Goal: Information Seeking & Learning: Learn about a topic

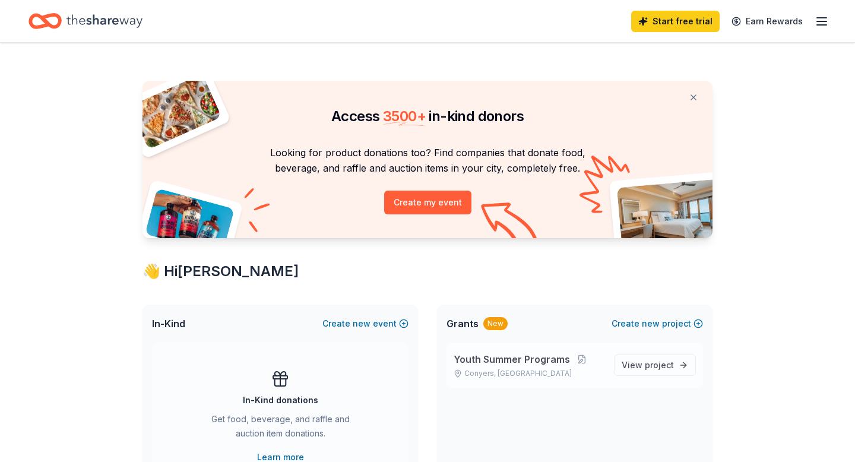
click at [483, 356] on span "Youth Summer Programs" at bounding box center [511, 359] width 116 height 14
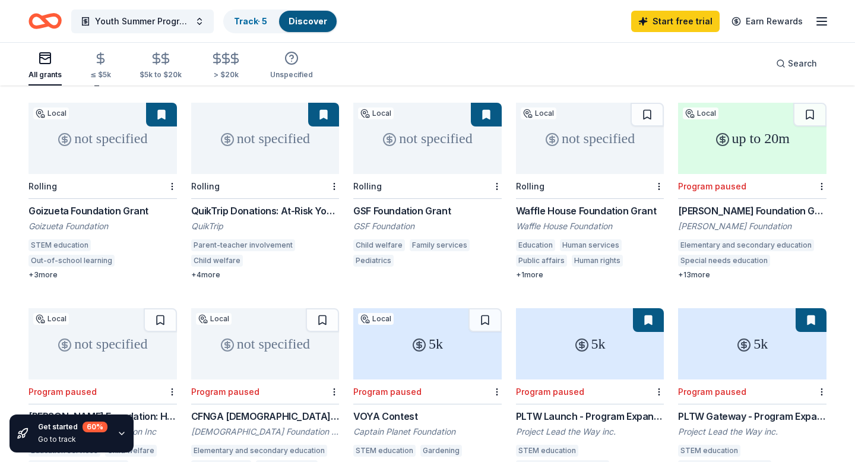
scroll to position [119, 0]
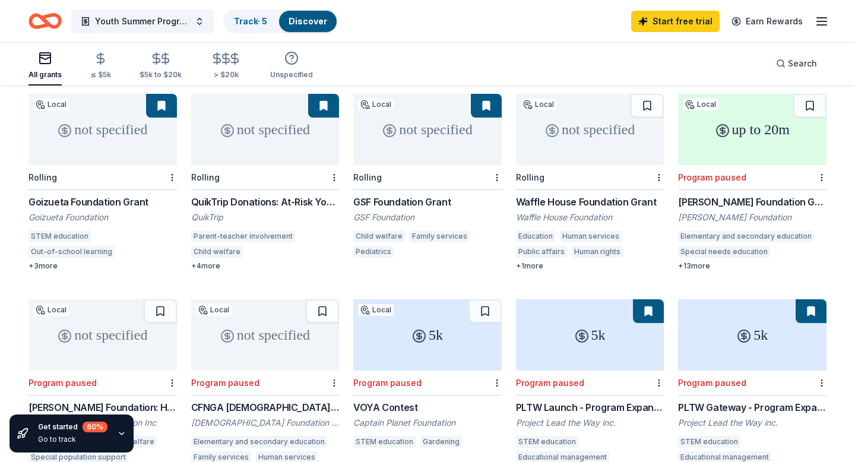
click at [573, 110] on div "not specified" at bounding box center [590, 129] width 148 height 71
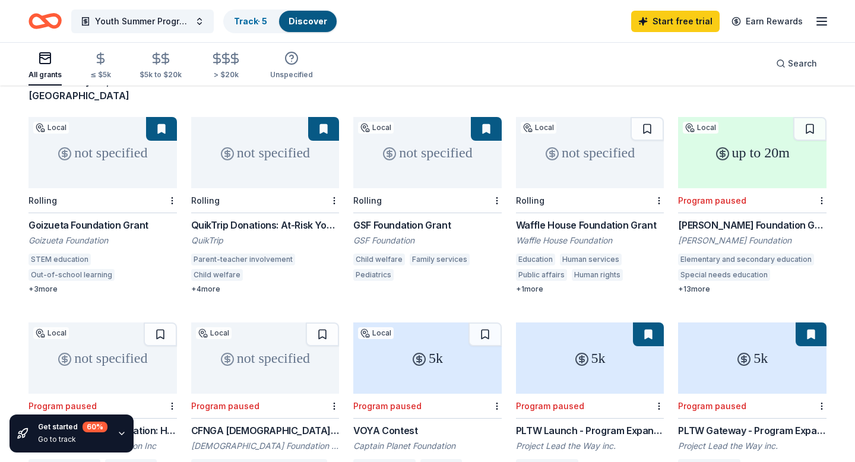
click at [527, 284] on div "+ 1 more" at bounding box center [590, 288] width 148 height 9
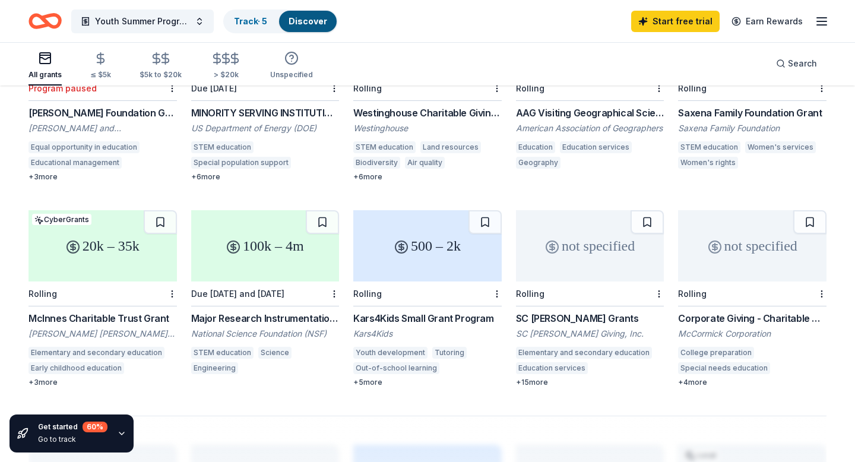
scroll to position [642, 0]
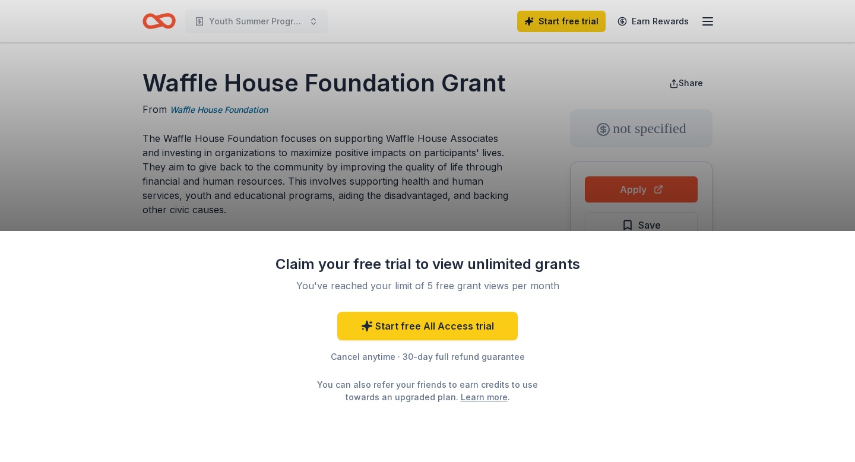
click at [808, 68] on div "Claim your free trial to view unlimited grants You've reached your limit of 5 f…" at bounding box center [427, 231] width 855 height 462
click at [340, 144] on div "Claim your free trial to view unlimited grants You've reached your limit of 5 f…" at bounding box center [427, 231] width 855 height 462
